Goal: Navigation & Orientation: Find specific page/section

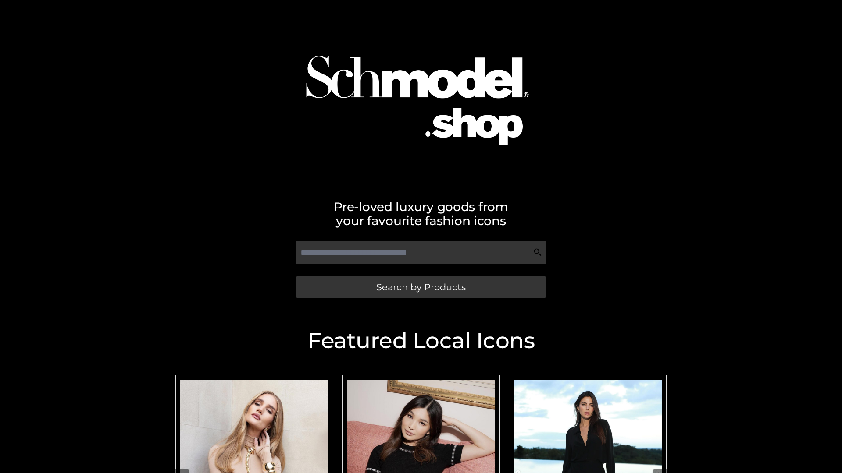
click at [420, 287] on span "Search by Products" at bounding box center [420, 287] width 89 height 9
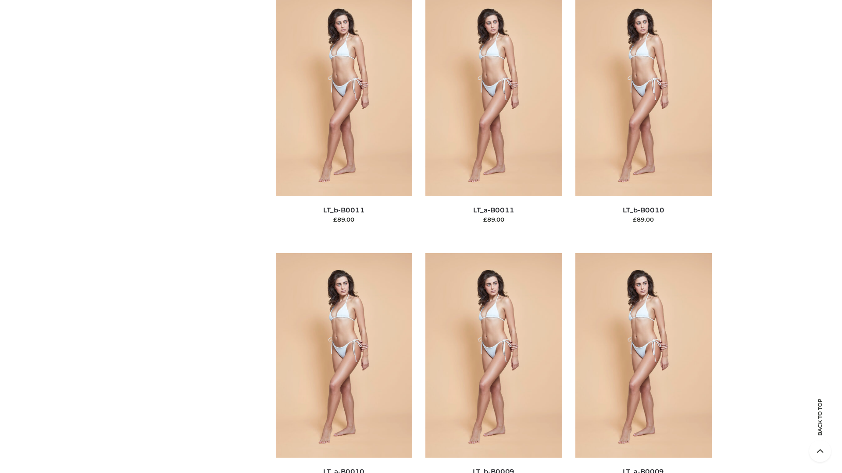
scroll to position [3937, 0]
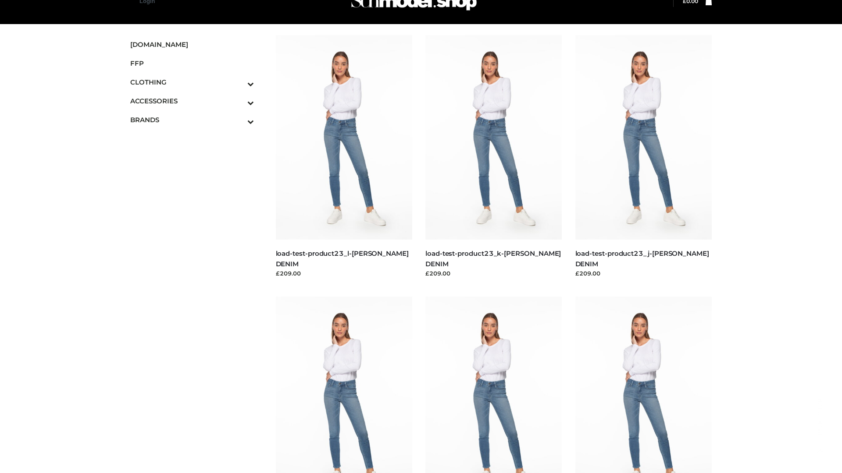
scroll to position [22, 0]
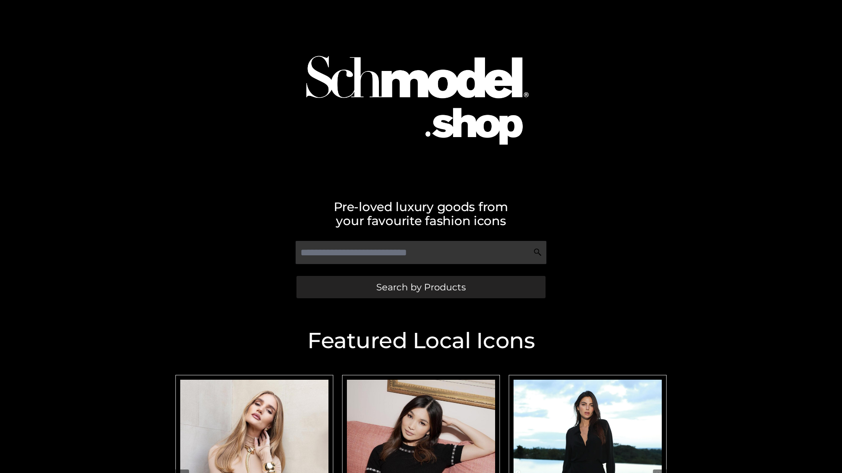
click at [420, 287] on span "Search by Products" at bounding box center [420, 287] width 89 height 9
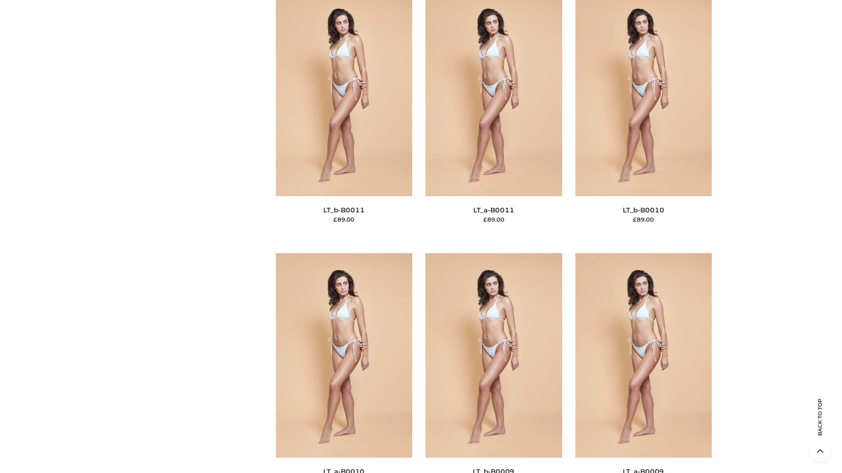
scroll to position [3937, 0]
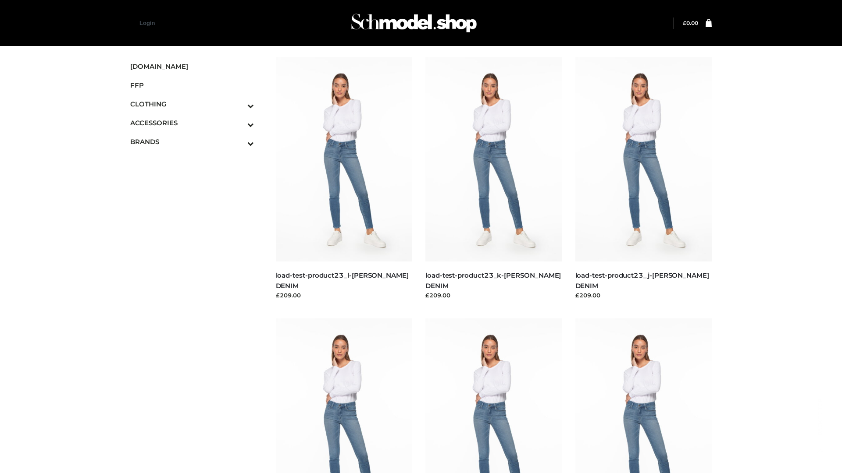
scroll to position [769, 0]
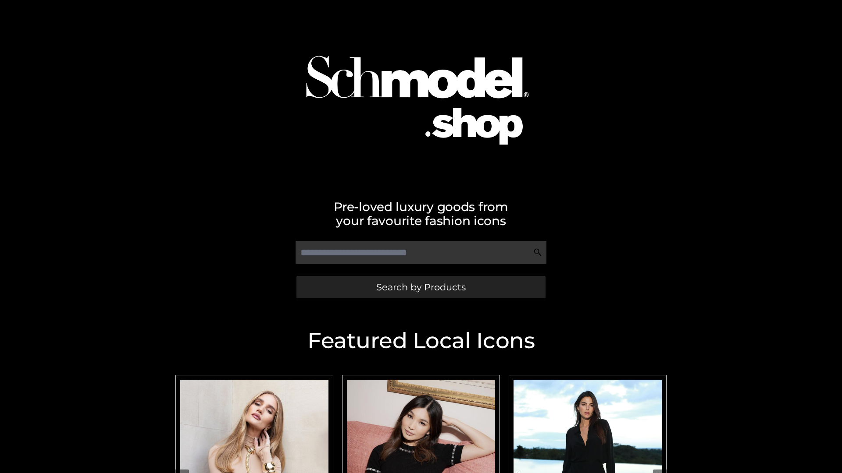
click at [420, 287] on span "Search by Products" at bounding box center [420, 287] width 89 height 9
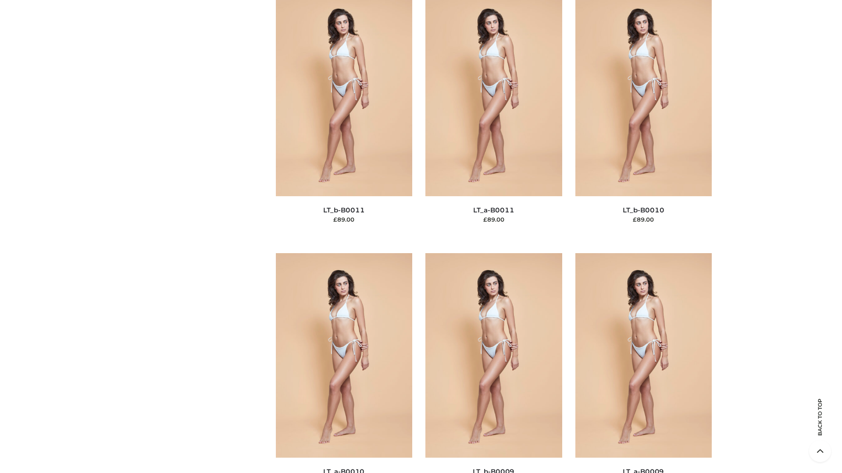
scroll to position [3937, 0]
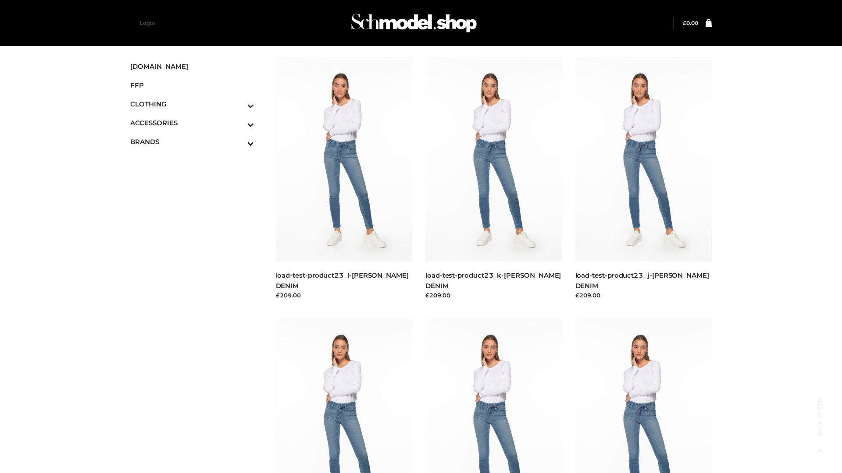
scroll to position [769, 0]
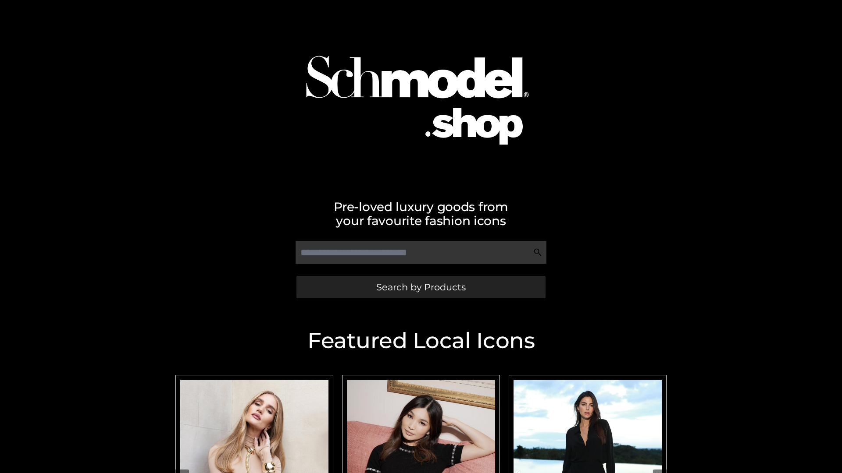
click at [420, 287] on span "Search by Products" at bounding box center [420, 287] width 89 height 9
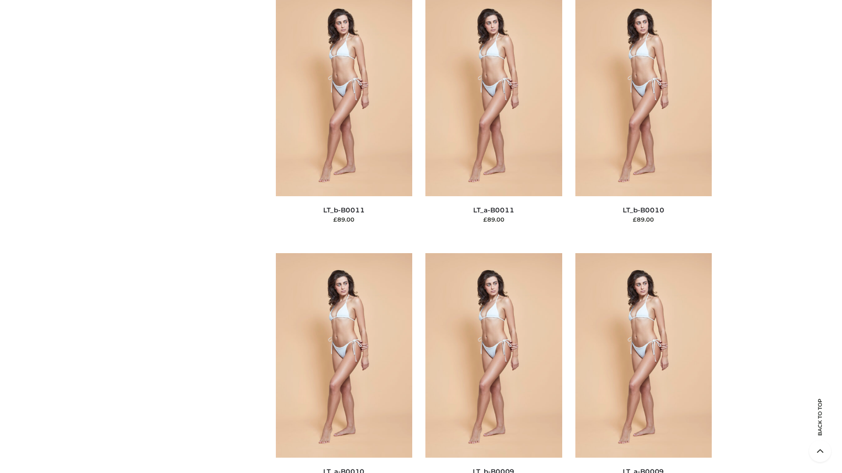
scroll to position [3937, 0]
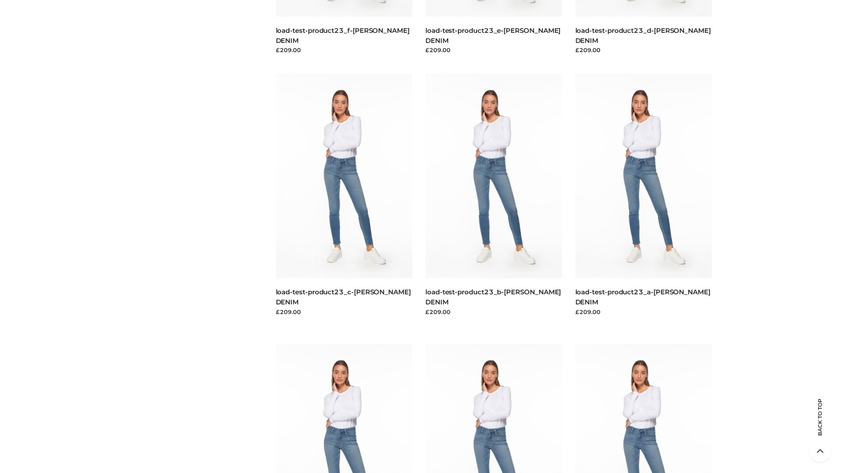
scroll to position [769, 0]
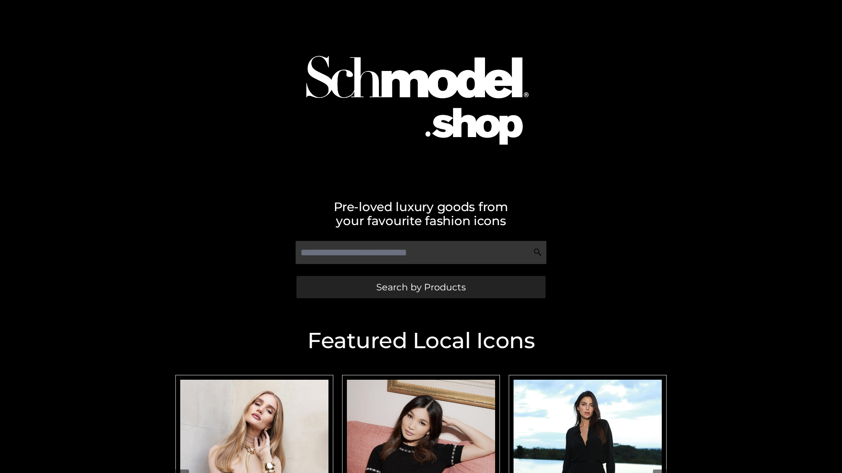
click at [420, 287] on span "Search by Products" at bounding box center [420, 287] width 89 height 9
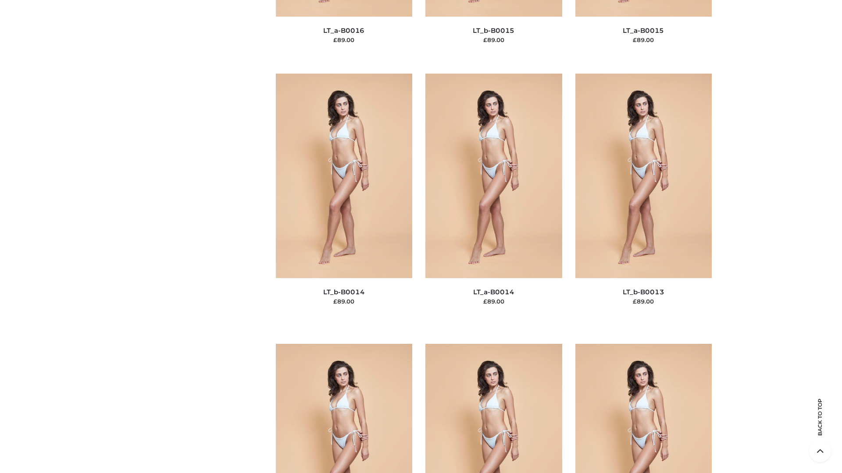
scroll to position [3118, 0]
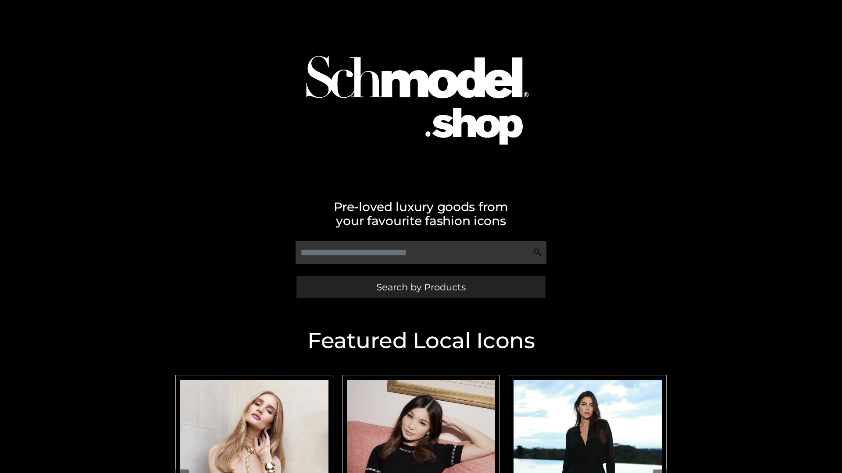
click at [420, 287] on span "Search by Products" at bounding box center [420, 287] width 89 height 9
